Goal: Task Accomplishment & Management: Use online tool/utility

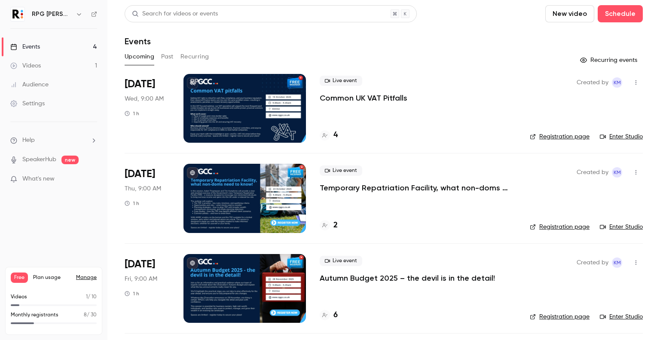
click at [336, 135] on h4 "4" at bounding box center [335, 135] width 4 height 12
click at [611, 135] on link "Enter Studio" at bounding box center [621, 136] width 43 height 9
click at [633, 82] on icon "button" at bounding box center [636, 83] width 7 height 6
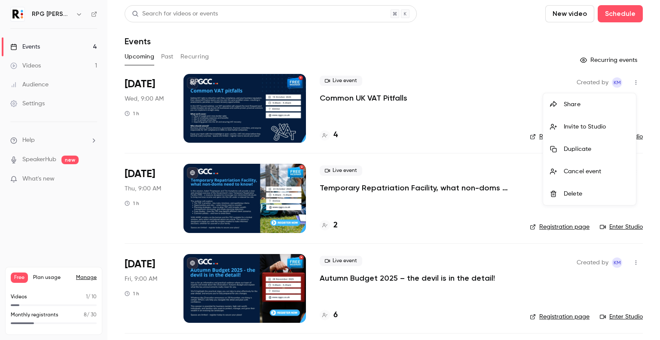
click at [602, 124] on div "Invite to Studio" at bounding box center [596, 126] width 65 height 9
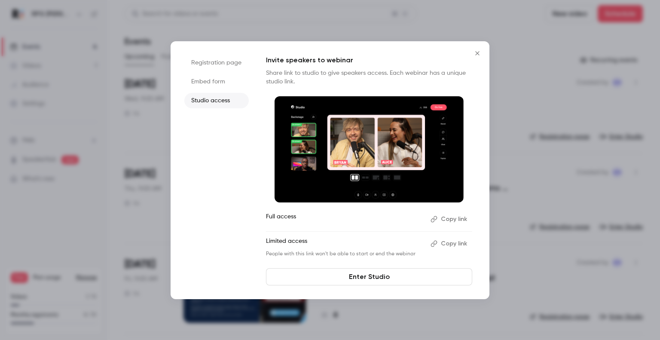
click at [449, 220] on button "Copy link" at bounding box center [449, 219] width 45 height 14
click at [478, 55] on icon "Close" at bounding box center [477, 53] width 10 height 7
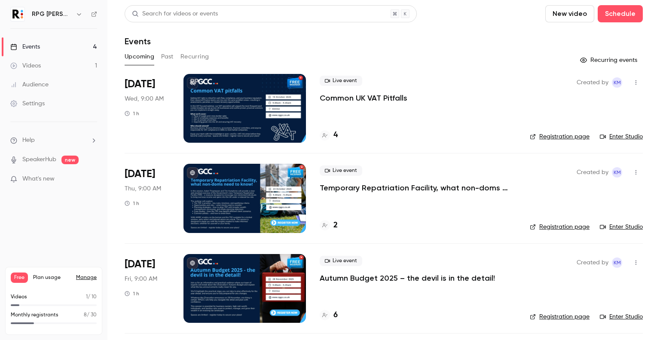
click at [620, 135] on link "Enter Studio" at bounding box center [621, 136] width 43 height 9
